Goal: Task Accomplishment & Management: Complete application form

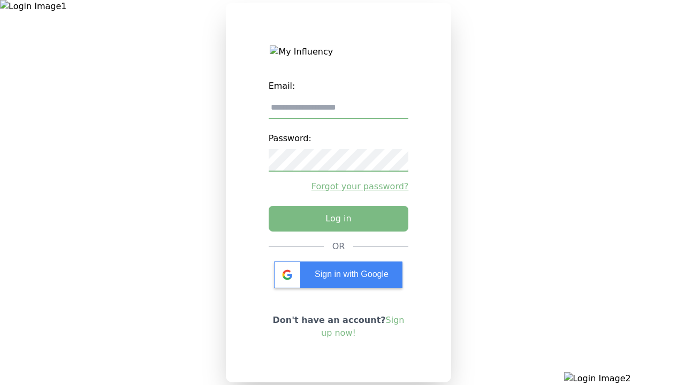
click at [338, 112] on input "email" at bounding box center [339, 108] width 140 height 22
type input "**********"
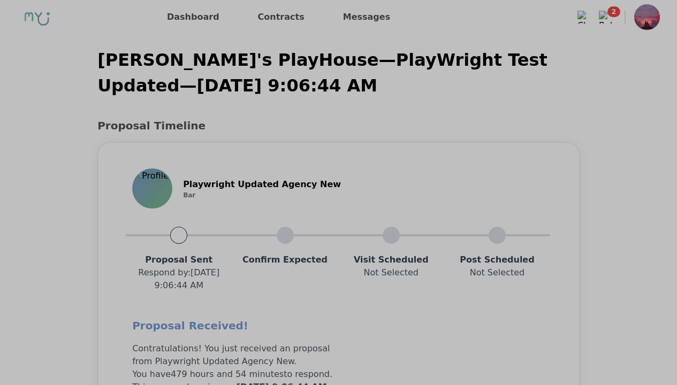
scroll to position [857, 0]
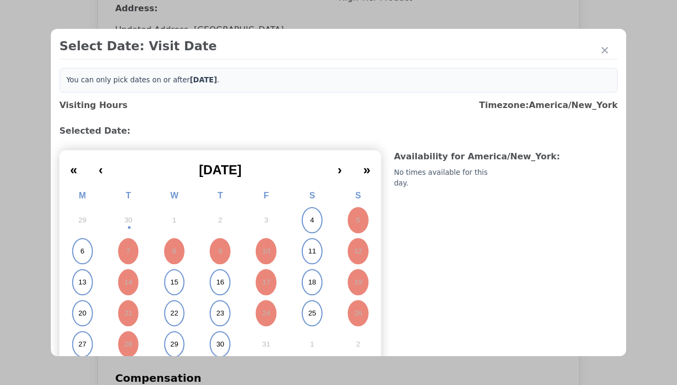
click at [310, 220] on abbr "4" at bounding box center [312, 221] width 4 height 10
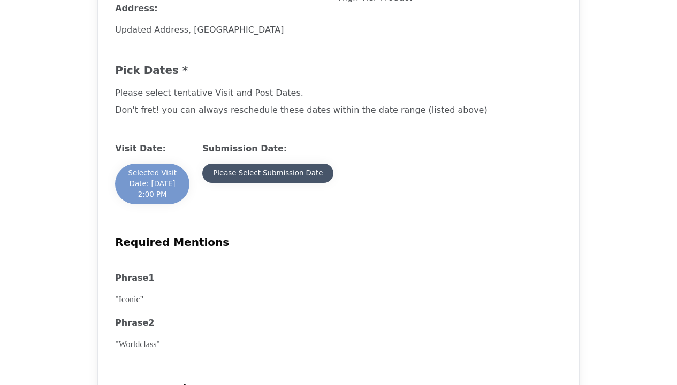
click at [267, 179] on div "Please Select Submission Date" at bounding box center [268, 173] width 110 height 11
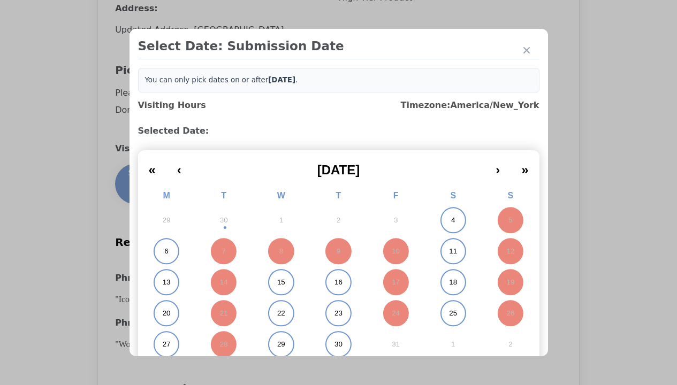
click at [449, 251] on abbr "11" at bounding box center [453, 252] width 8 height 10
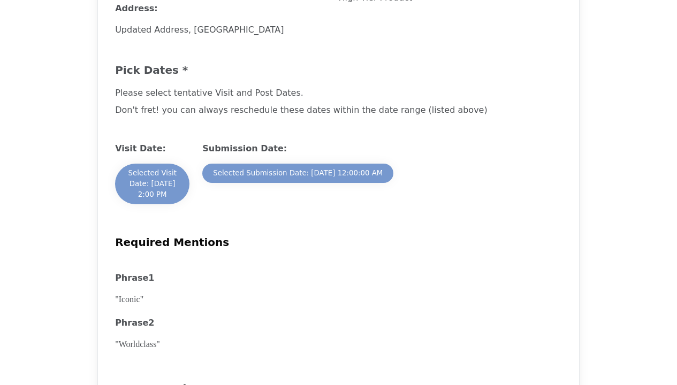
scroll to position [1378, 0]
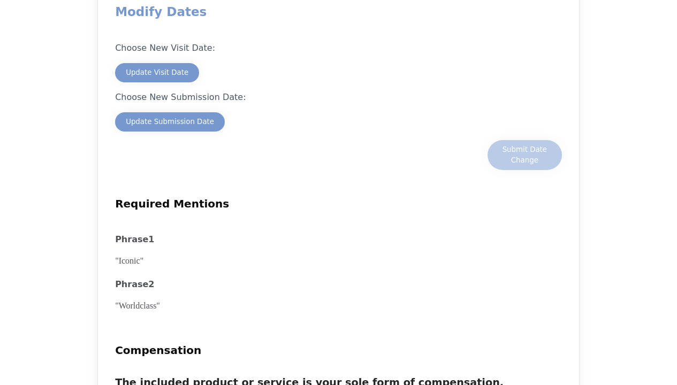
scroll to position [1070, 0]
